Goal: Information Seeking & Learning: Learn about a topic

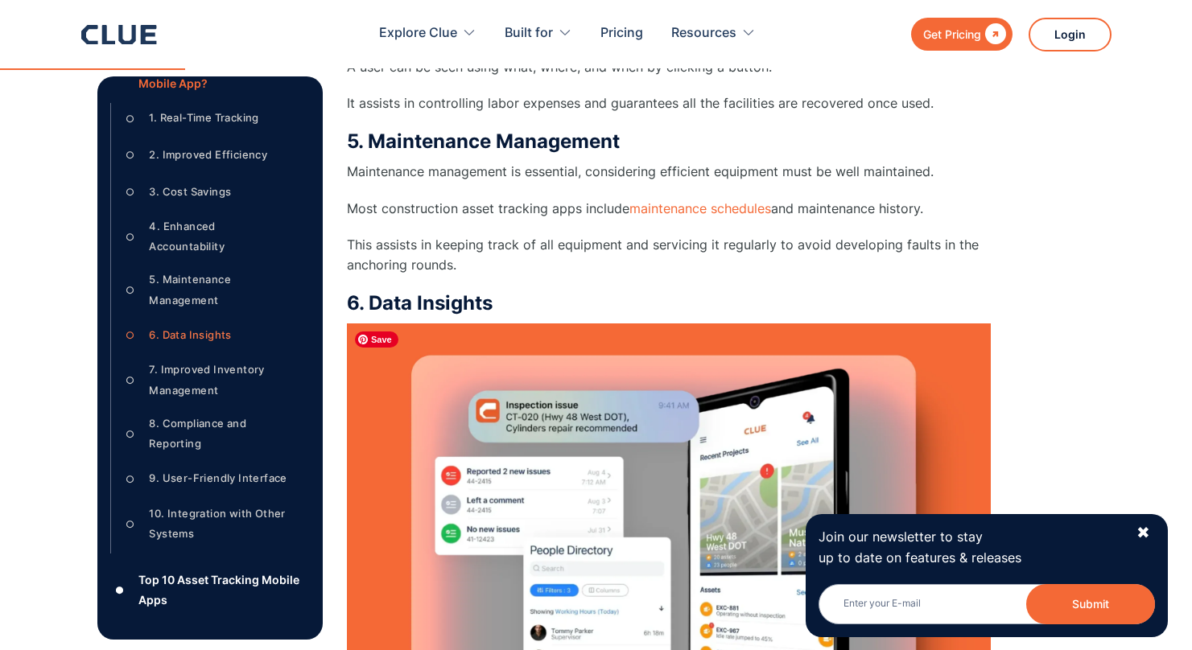
scroll to position [2943, 0]
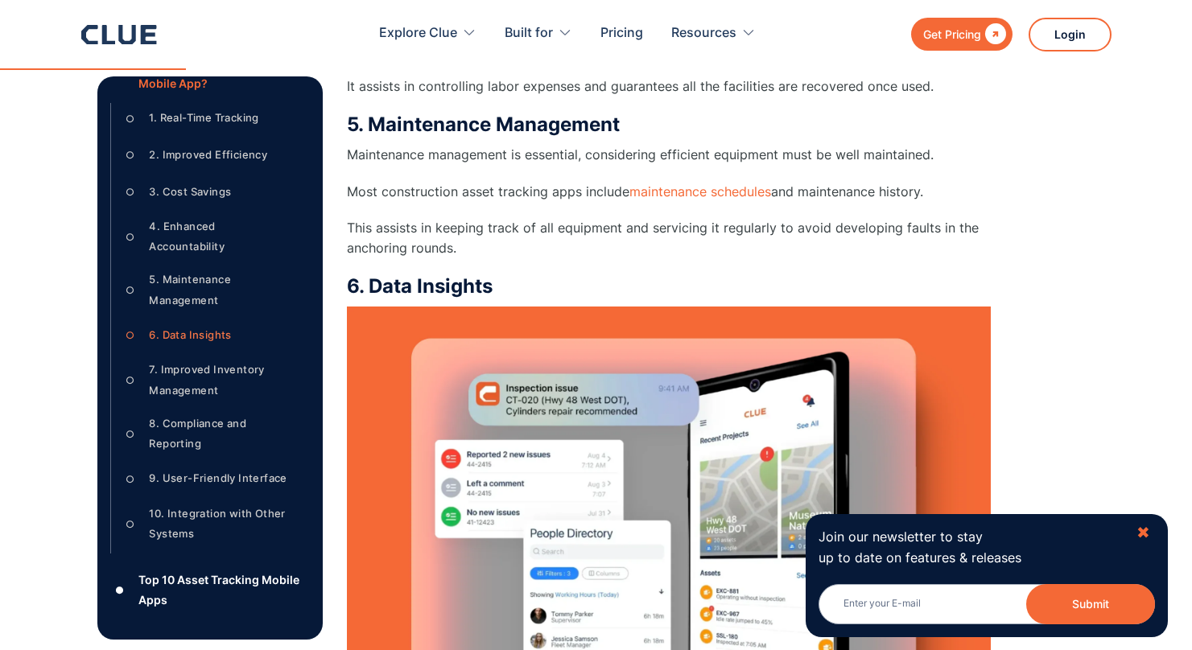
click at [1148, 527] on div "✖" at bounding box center [1144, 533] width 14 height 20
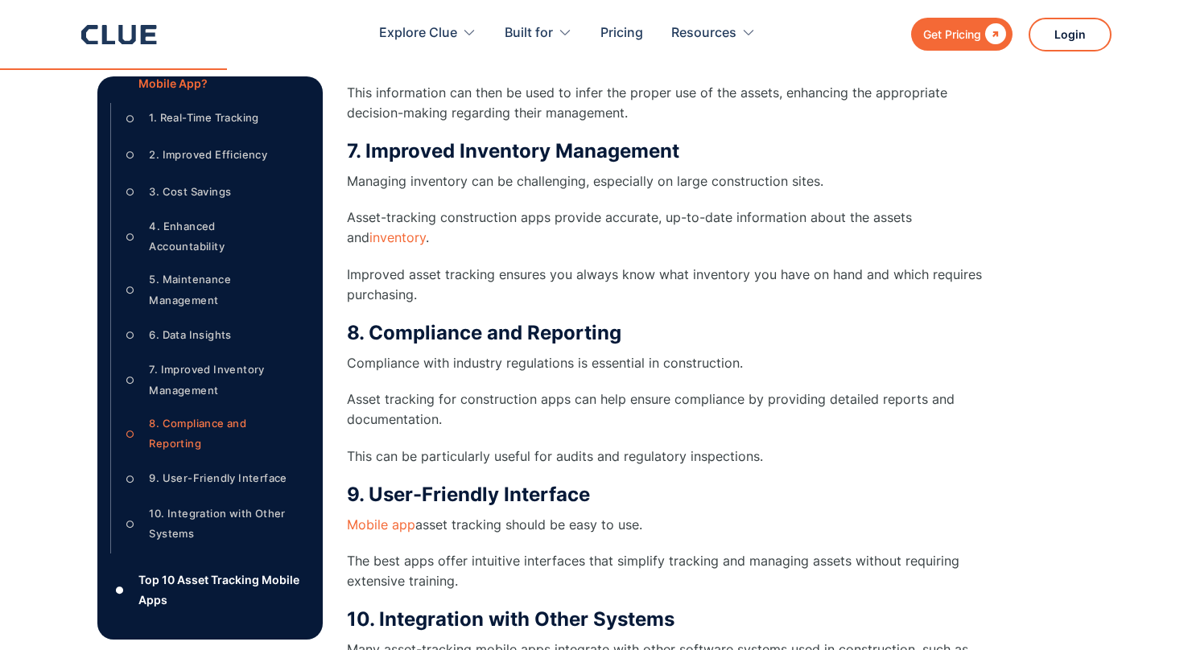
scroll to position [3709, 0]
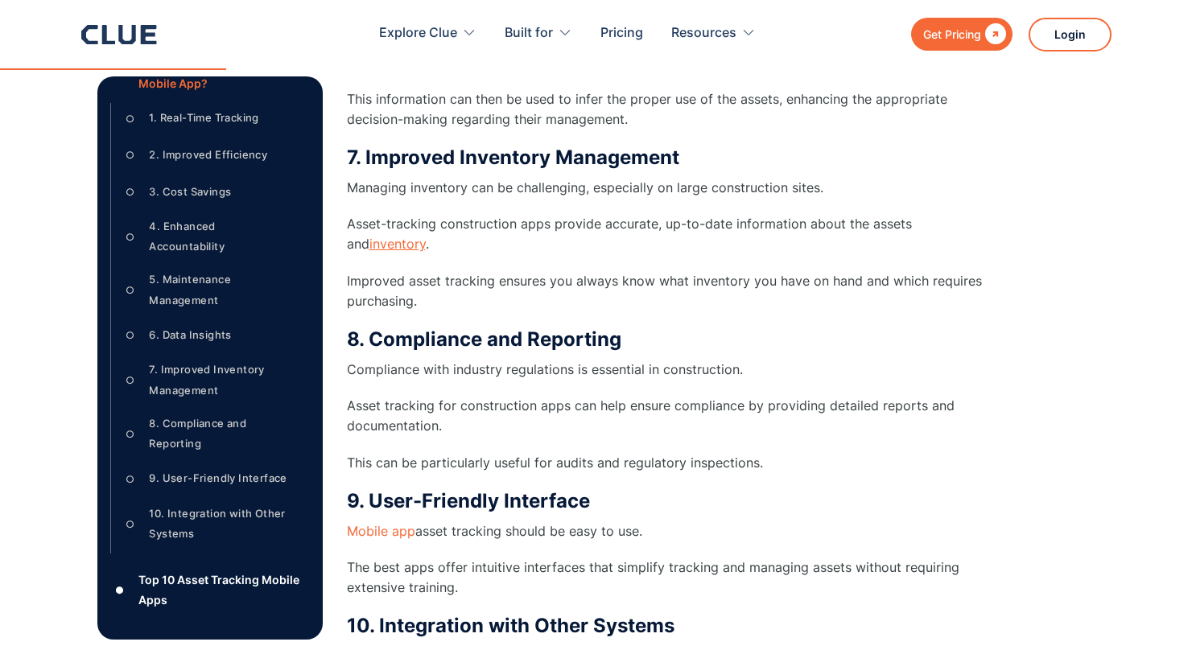
click at [379, 242] on link "inventory" at bounding box center [398, 244] width 56 height 16
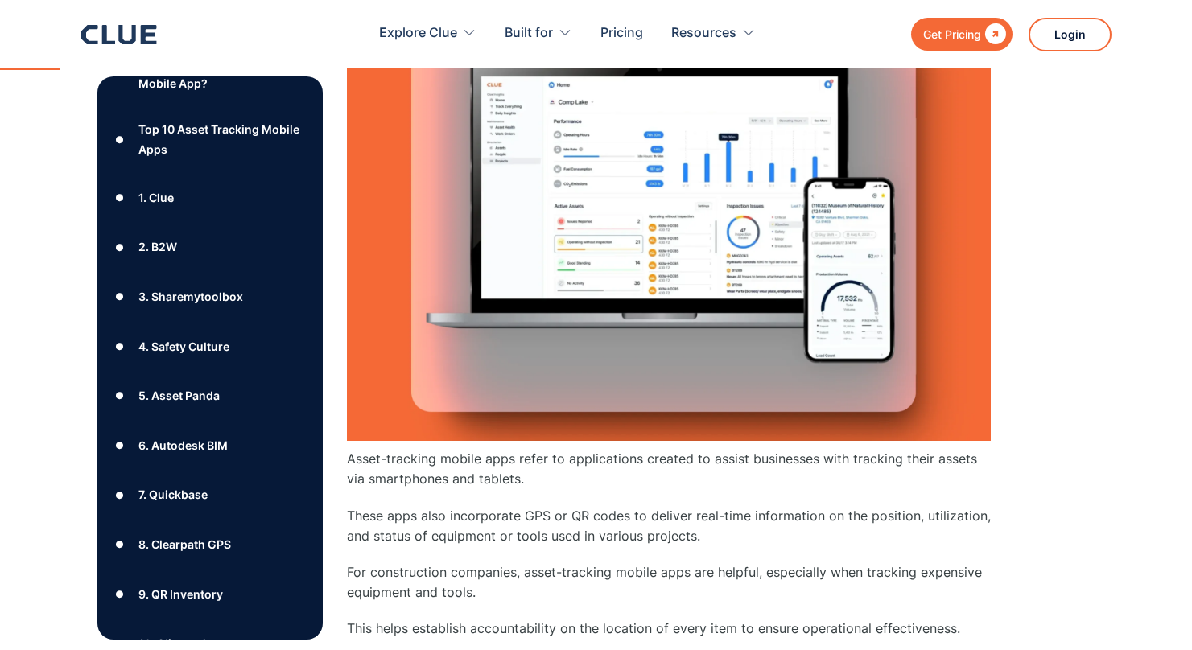
scroll to position [878, 0]
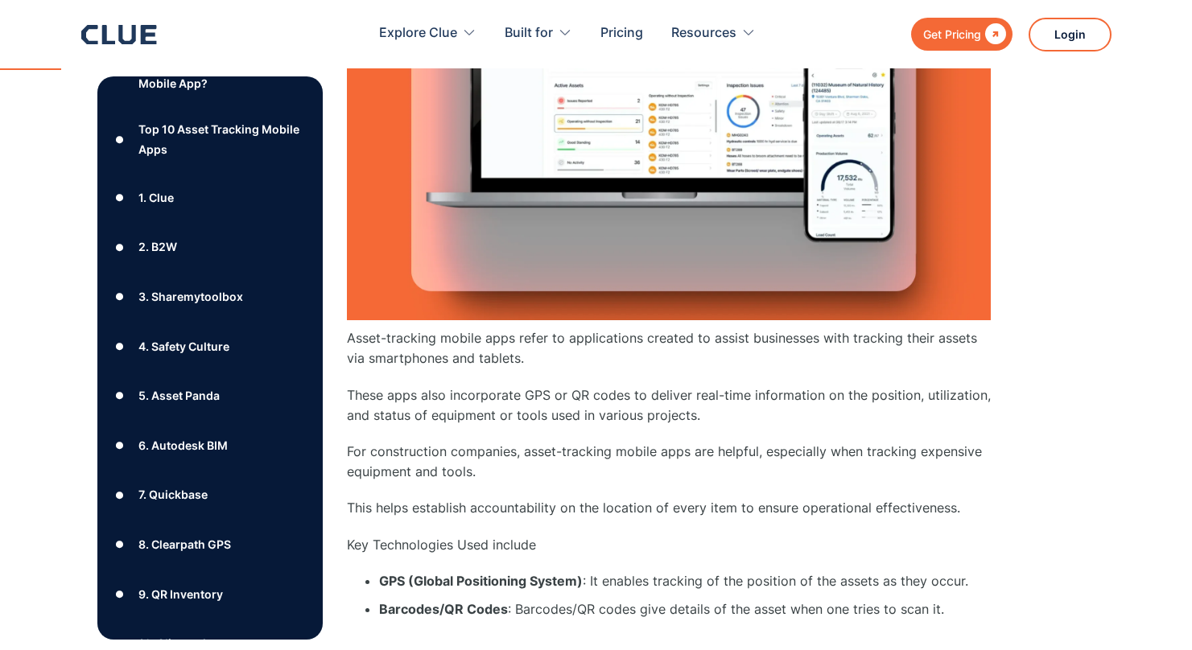
click at [198, 456] on div "6. Autodesk BIM" at bounding box center [182, 446] width 89 height 20
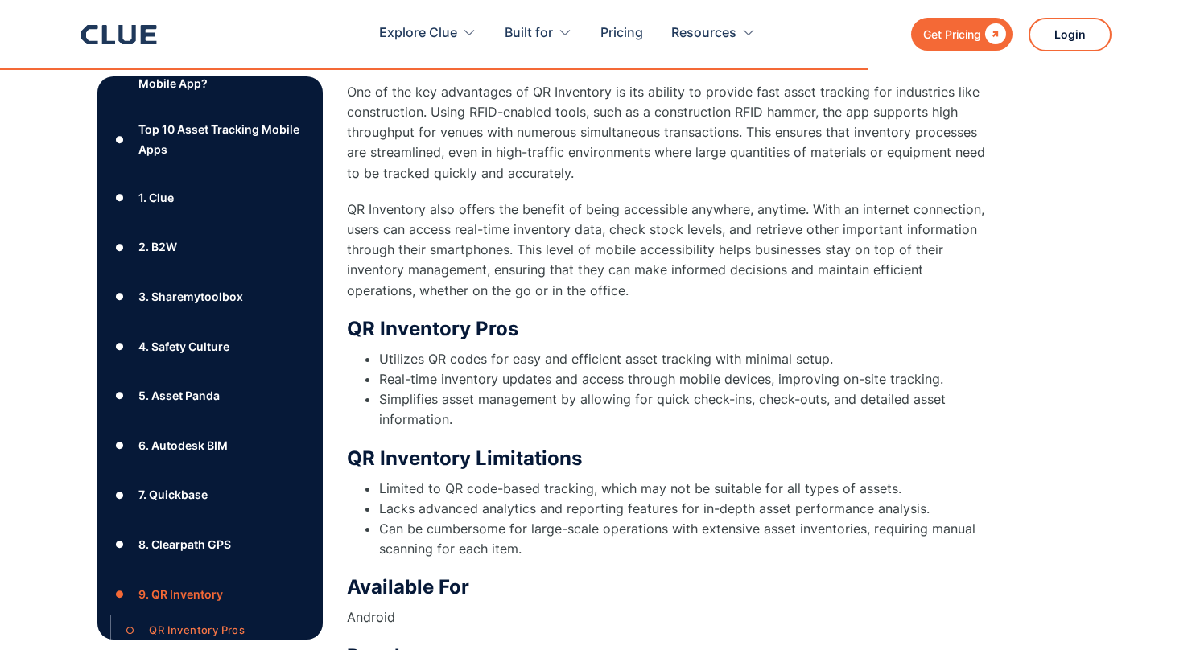
scroll to position [18040, 0]
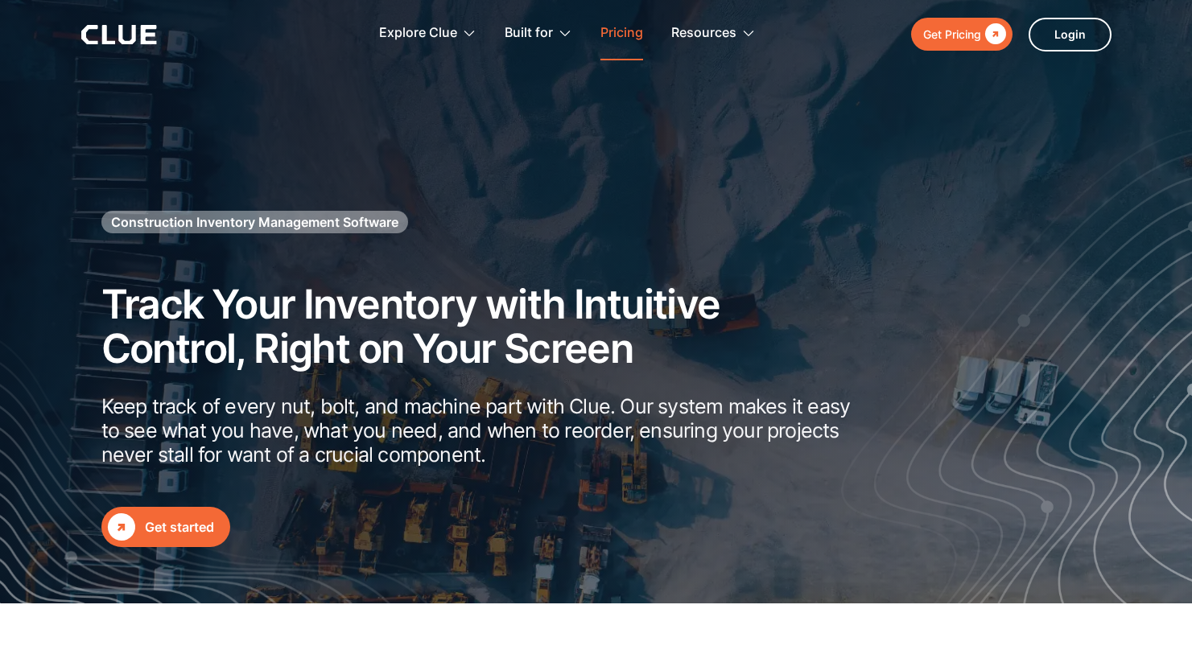
click at [636, 41] on link "Pricing" at bounding box center [622, 33] width 43 height 51
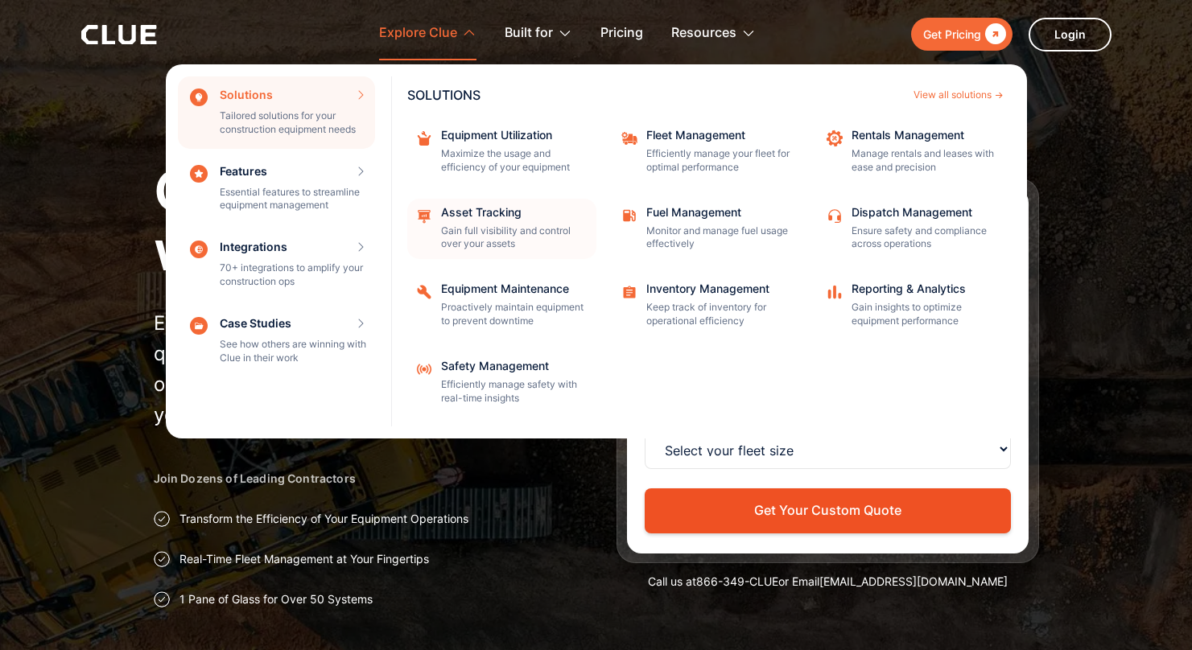
click at [534, 253] on link "Asset Tracking Gain full visibility and control over your assets" at bounding box center [501, 229] width 189 height 61
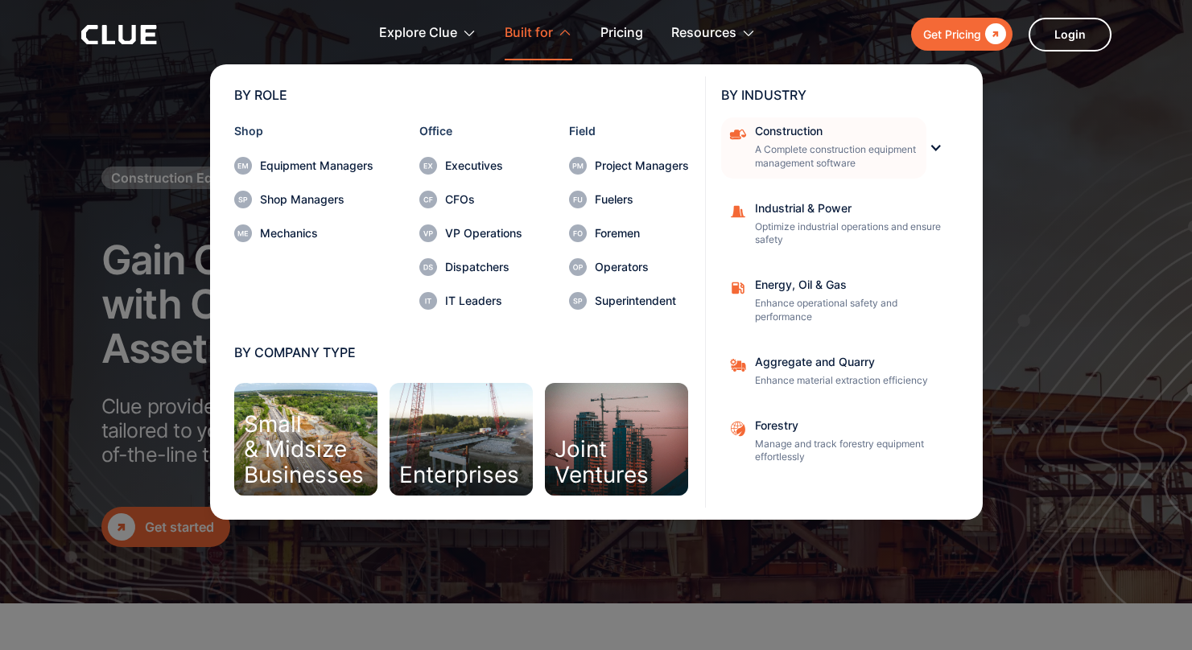
click at [871, 151] on p "A Complete construction equipment management software" at bounding box center [835, 156] width 161 height 27
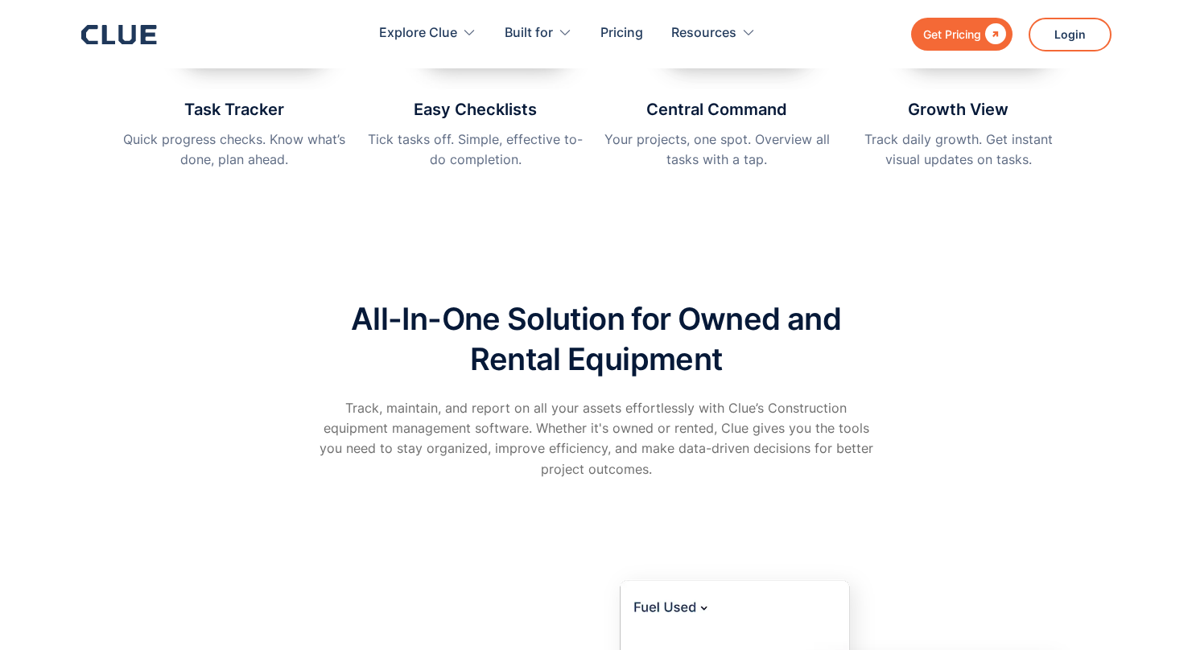
scroll to position [2522, 0]
